Goal: Task Accomplishment & Management: Use online tool/utility

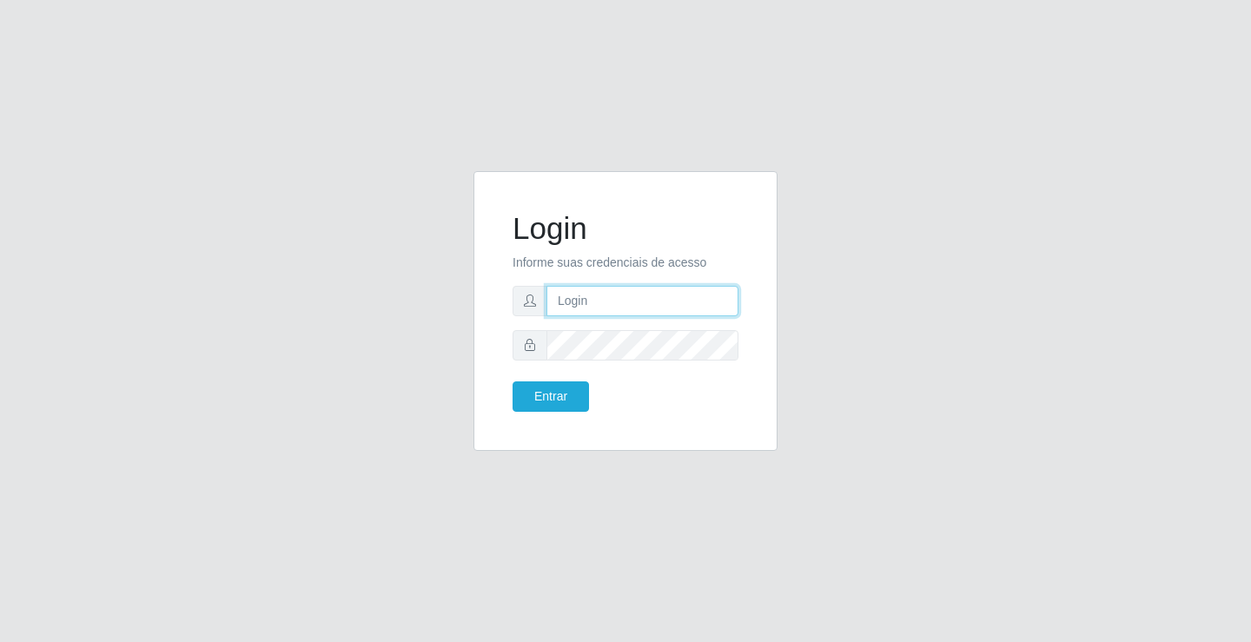
drag, startPoint x: 0, startPoint y: 0, endPoint x: 572, endPoint y: 302, distance: 646.7
click at [572, 302] on input "text" at bounding box center [642, 301] width 192 height 30
type input "paulo@ideal"
click at [567, 395] on button "Entrar" at bounding box center [551, 396] width 76 height 30
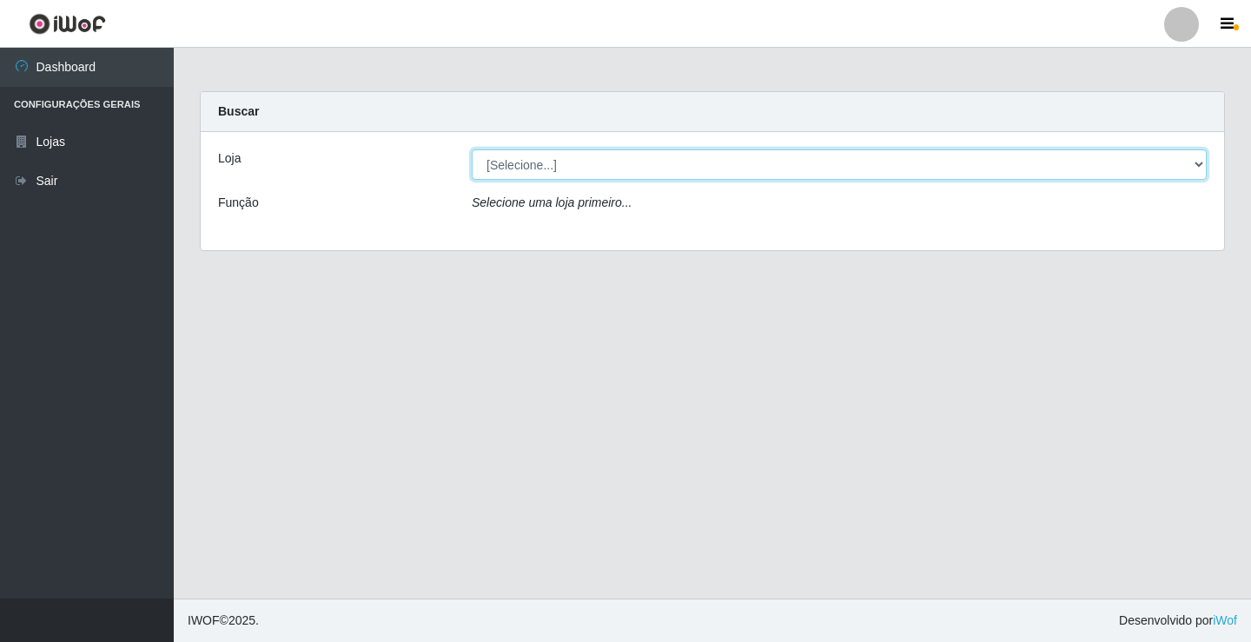
click at [597, 163] on select "[Selecione...] Ideal - Conceição" at bounding box center [839, 164] width 735 height 30
select select "231"
click at [472, 149] on select "[Selecione...] Ideal - Conceição" at bounding box center [839, 164] width 735 height 30
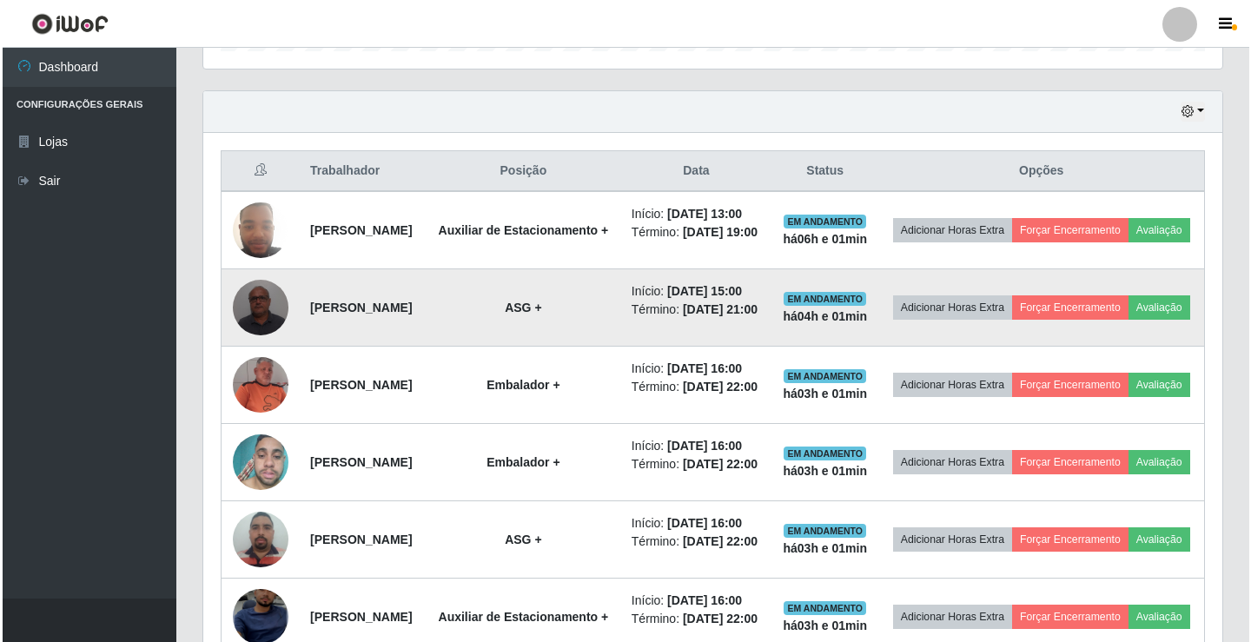
scroll to position [608, 0]
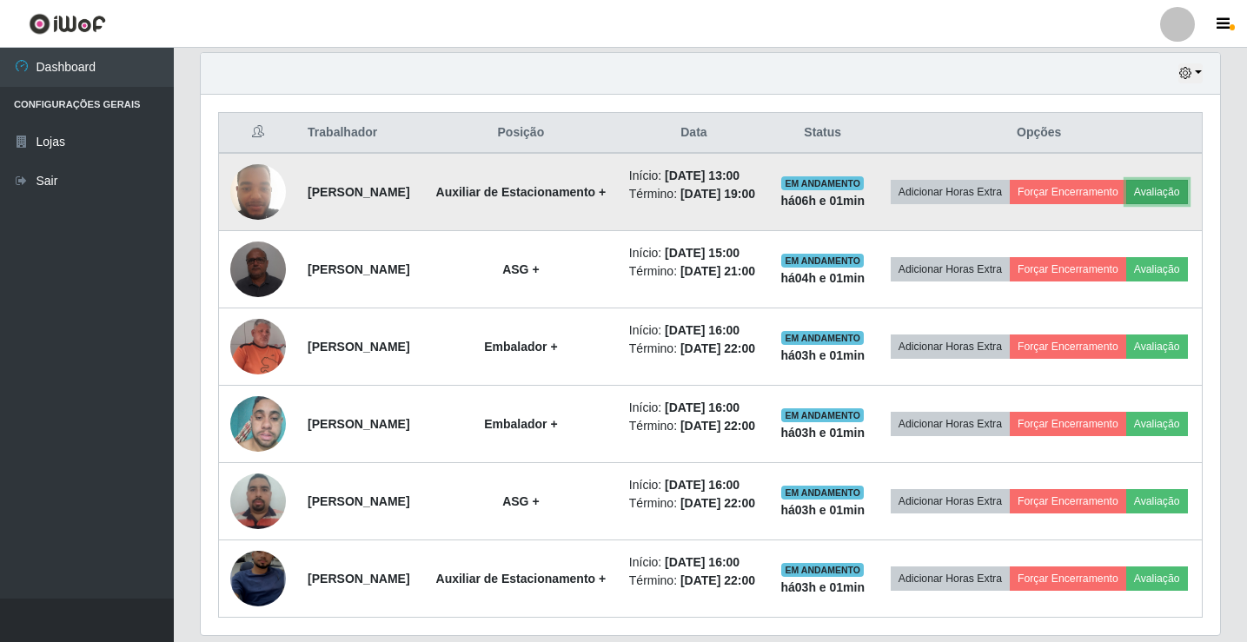
click at [1126, 204] on button "Avaliação" at bounding box center [1157, 192] width 62 height 24
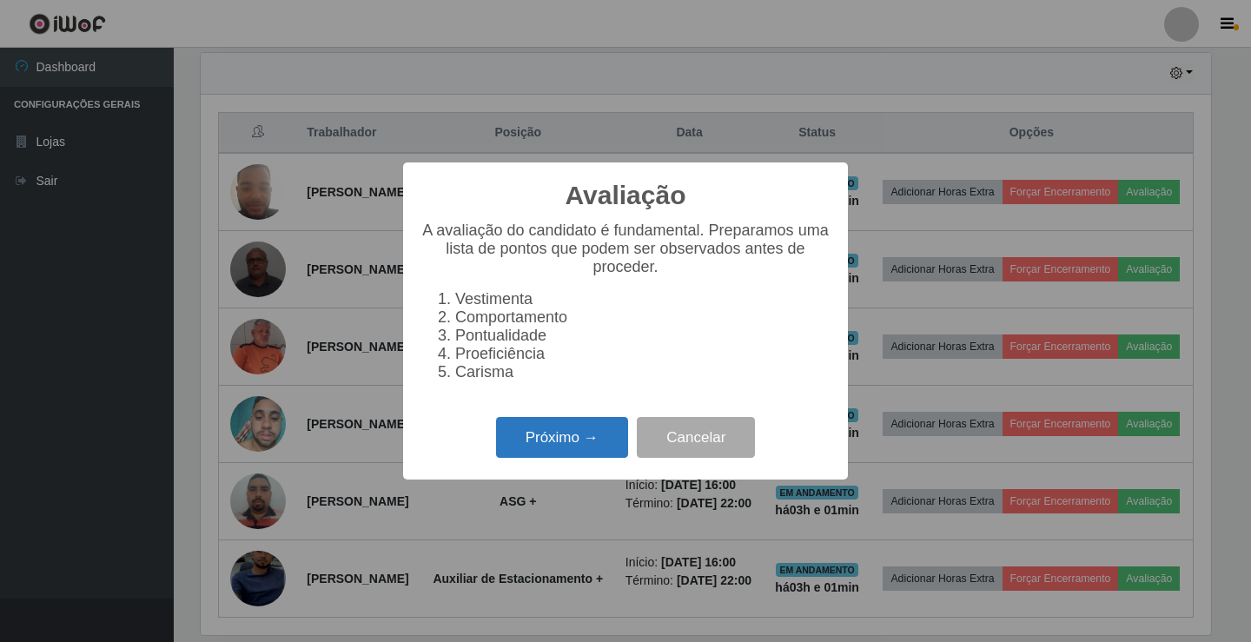
click at [568, 441] on button "Próximo →" at bounding box center [562, 437] width 132 height 41
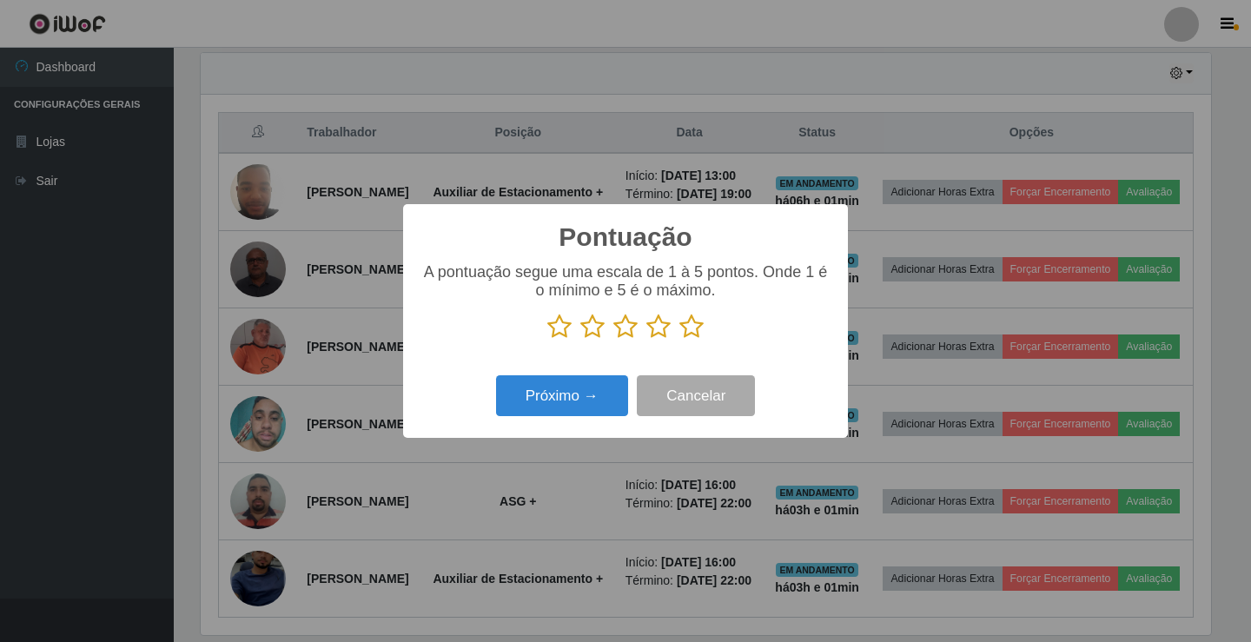
scroll to position [868395, 867745]
click at [658, 328] on icon at bounding box center [658, 327] width 24 height 26
click at [646, 340] on input "radio" at bounding box center [646, 340] width 0 height 0
click at [552, 394] on button "Próximo →" at bounding box center [562, 395] width 132 height 41
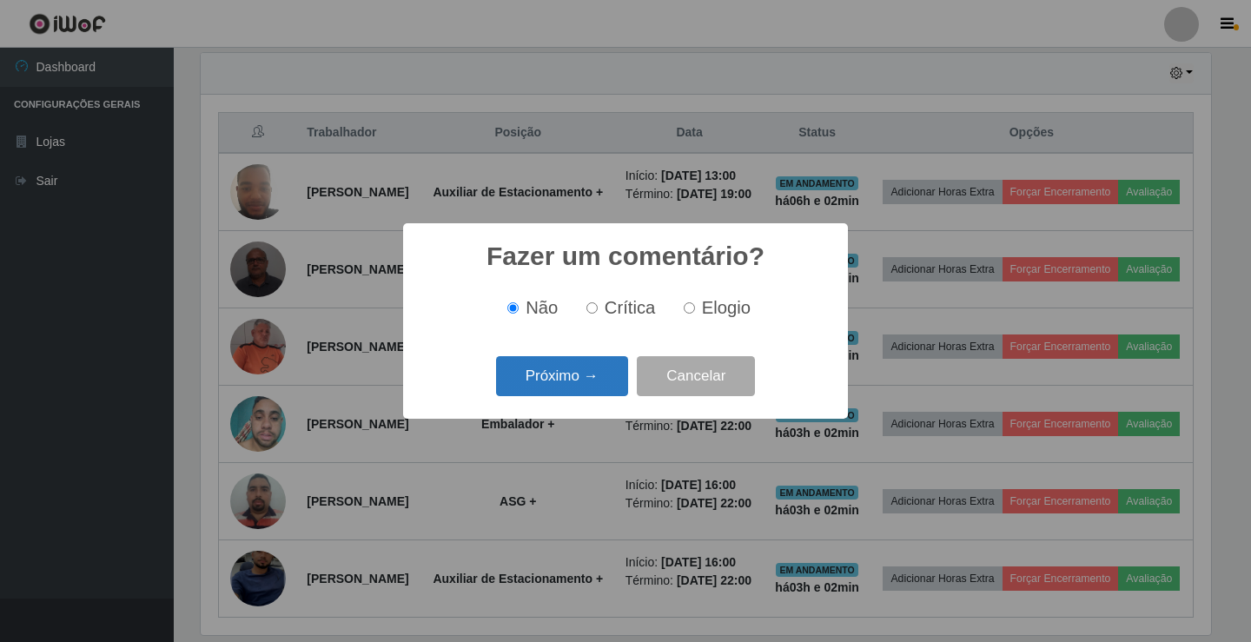
click at [598, 366] on button "Próximo →" at bounding box center [562, 376] width 132 height 41
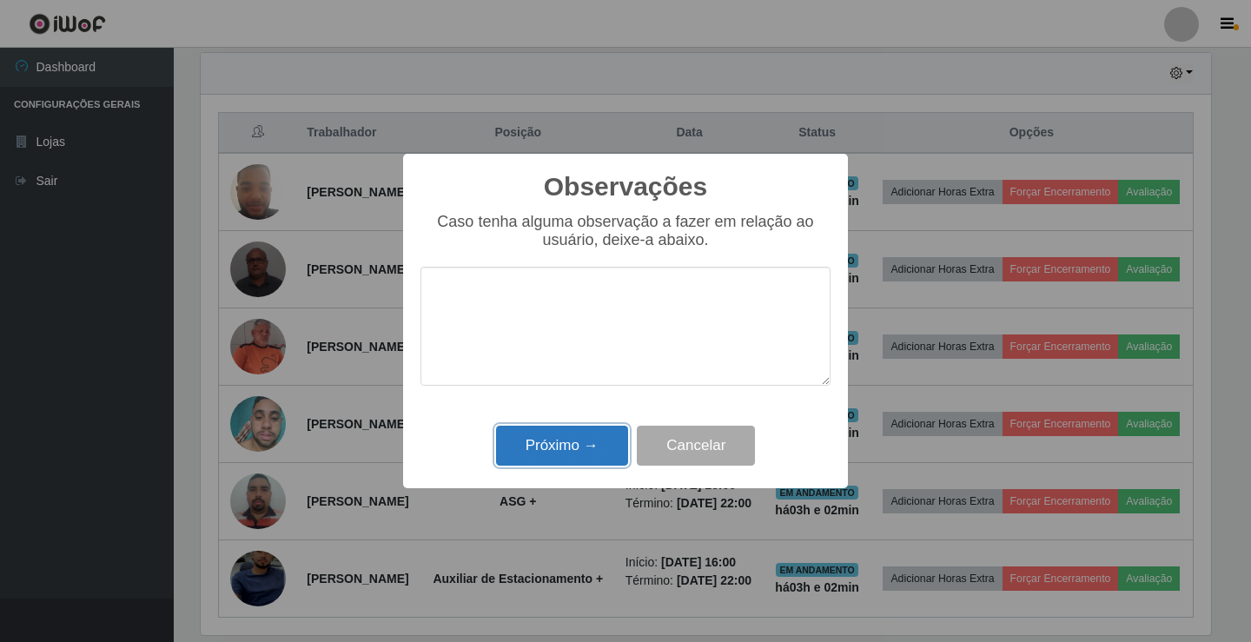
click at [572, 447] on button "Próximo →" at bounding box center [562, 446] width 132 height 41
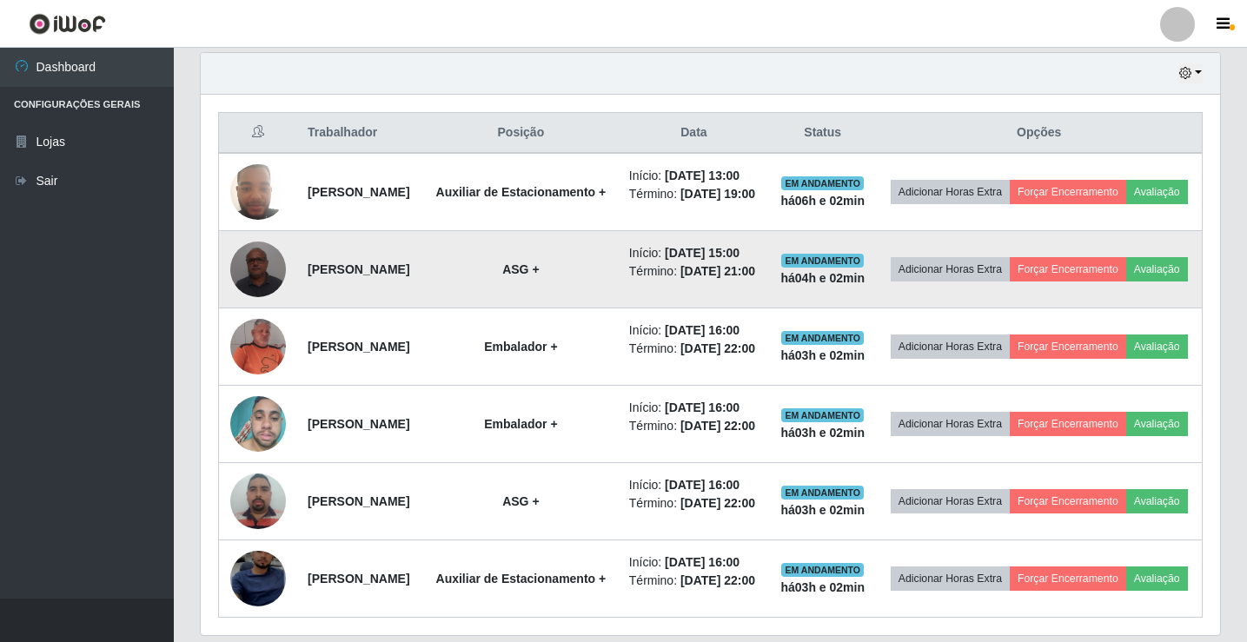
scroll to position [361, 1019]
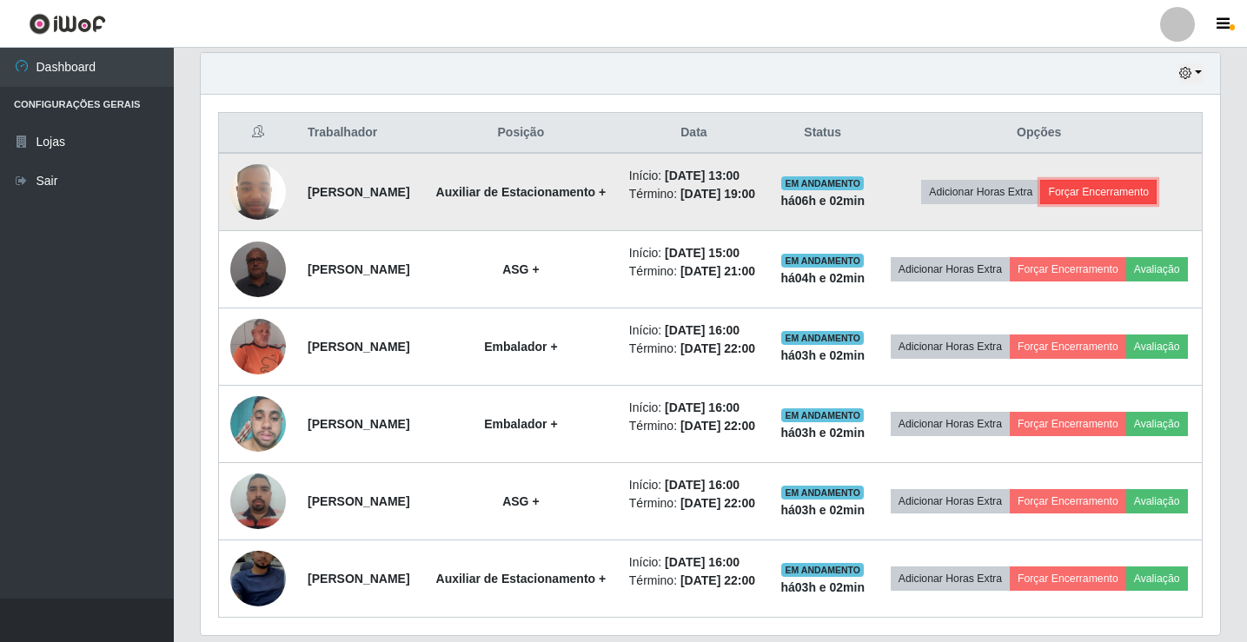
click at [1099, 204] on button "Forçar Encerramento" at bounding box center [1098, 192] width 116 height 24
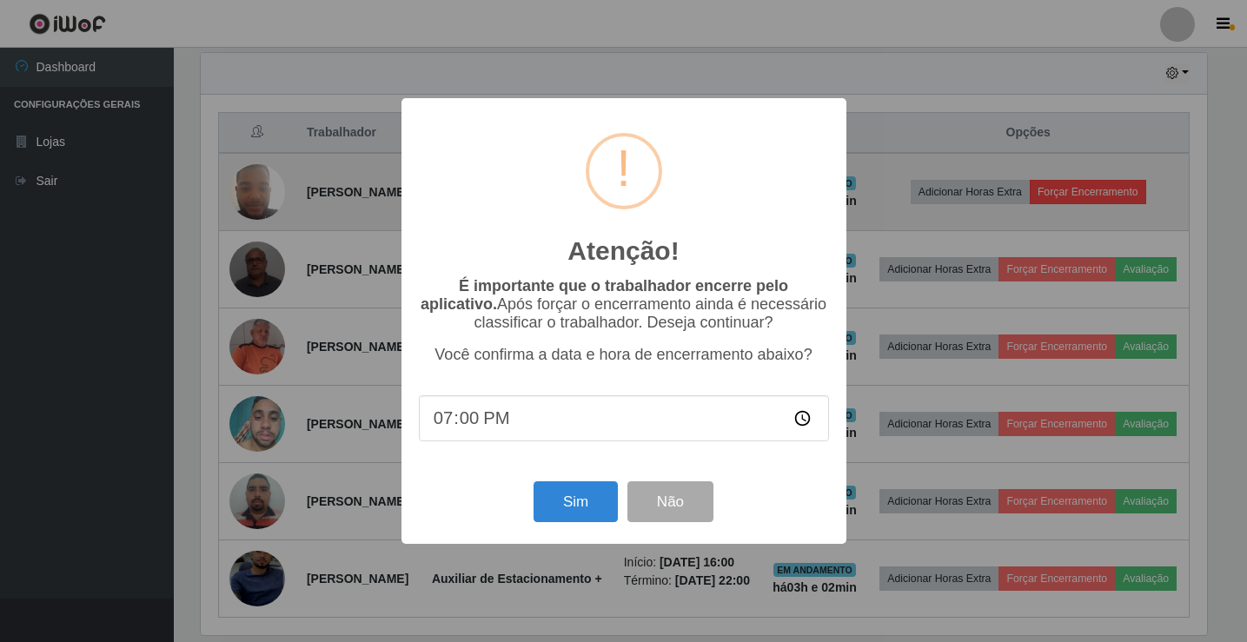
scroll to position [361, 1010]
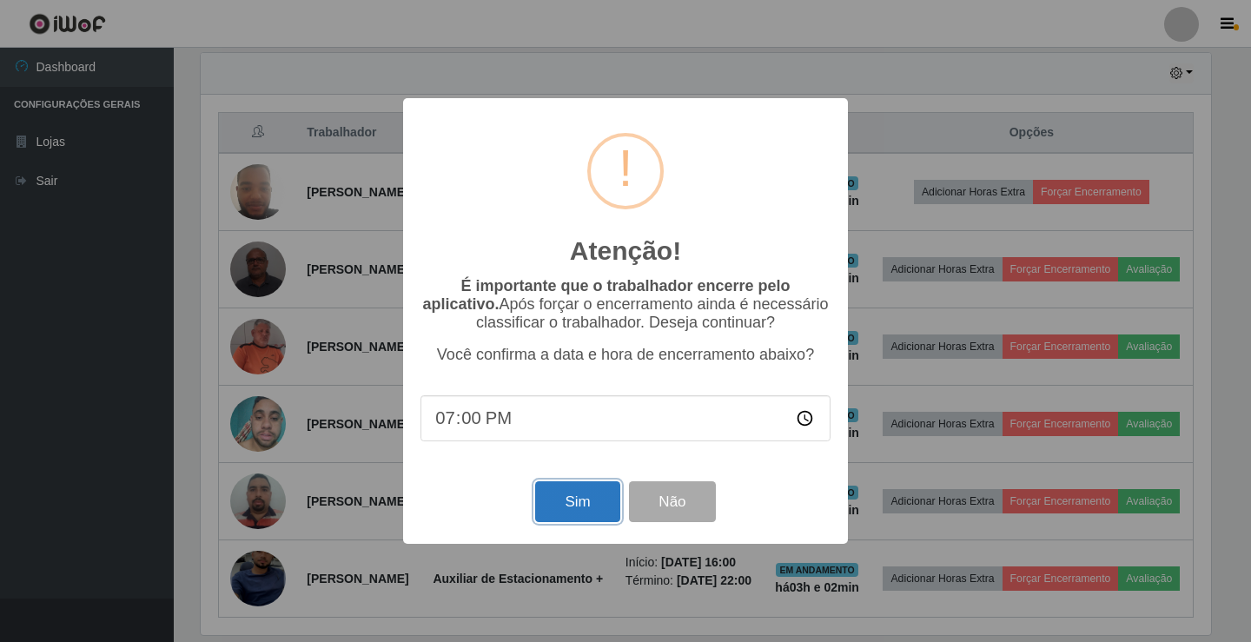
click at [591, 504] on button "Sim" at bounding box center [577, 501] width 84 height 41
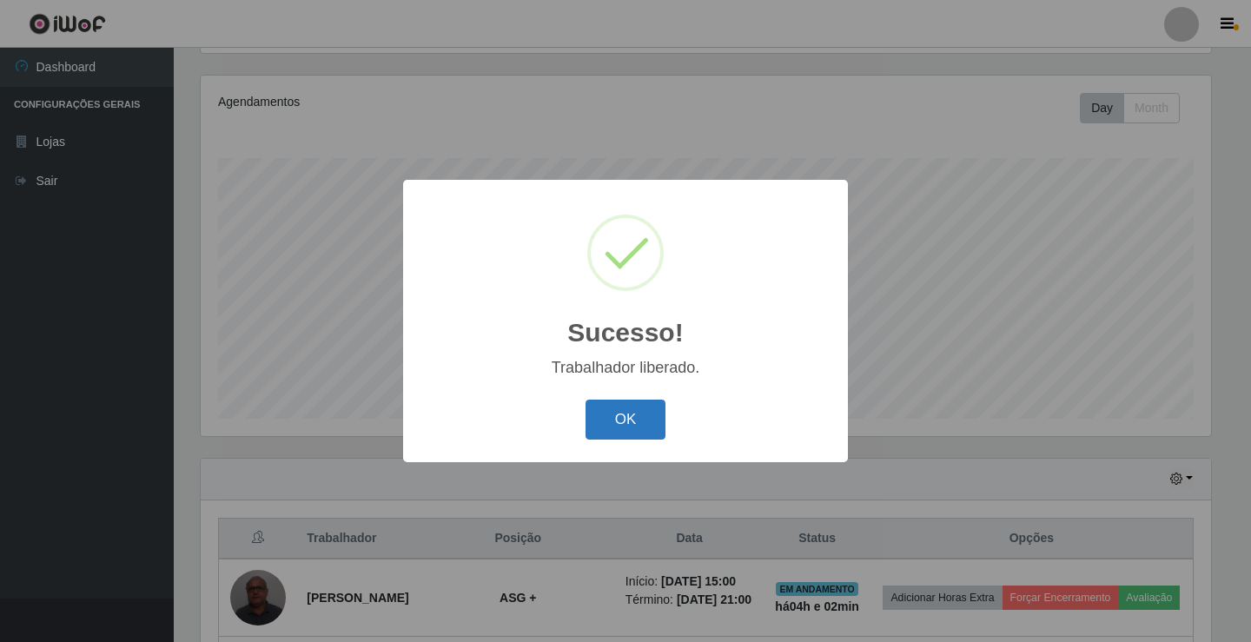
click at [632, 413] on button "OK" at bounding box center [626, 420] width 81 height 41
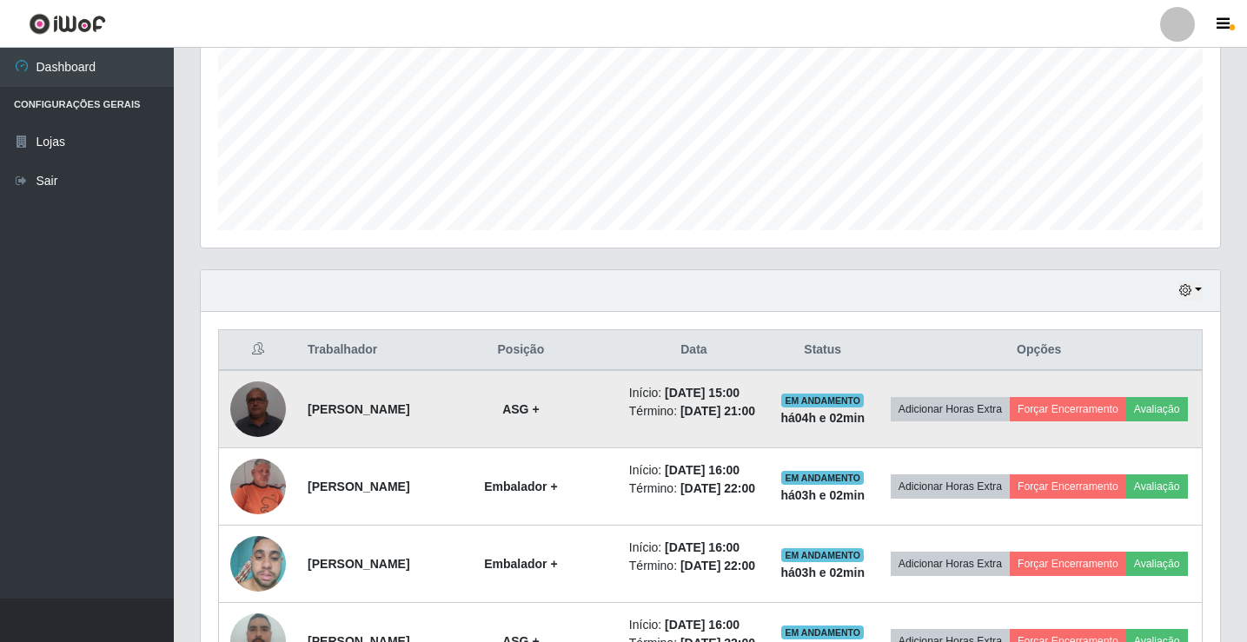
scroll to position [116, 0]
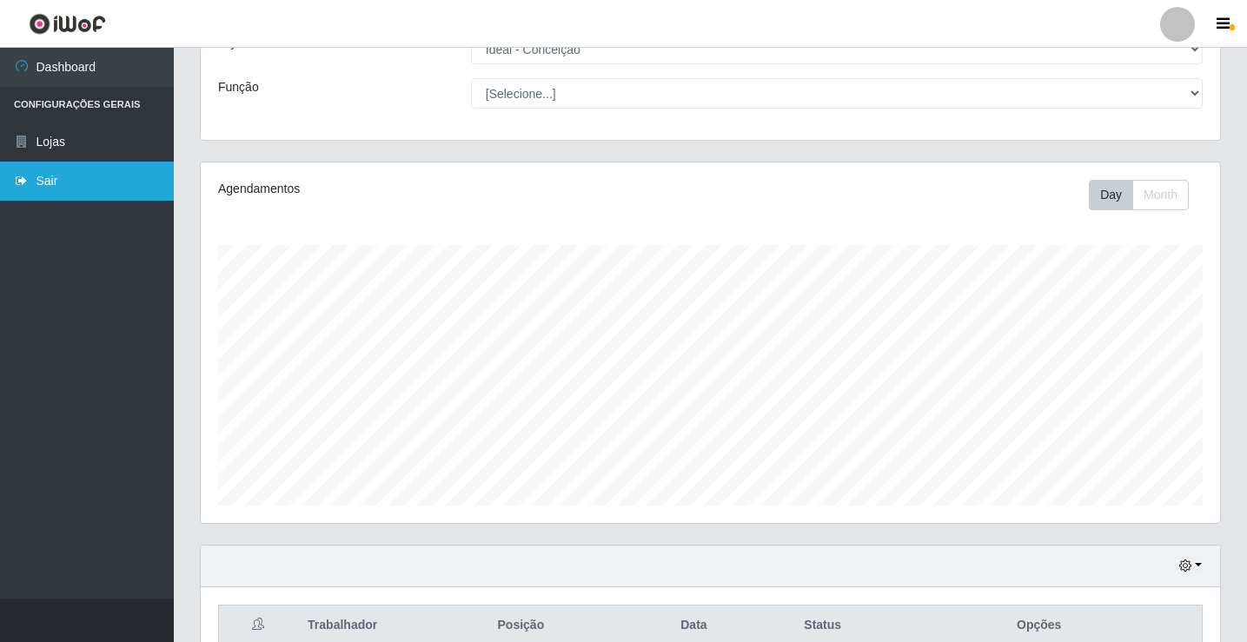
click at [59, 177] on link "Sair" at bounding box center [87, 181] width 174 height 39
